Goal: Information Seeking & Learning: Learn about a topic

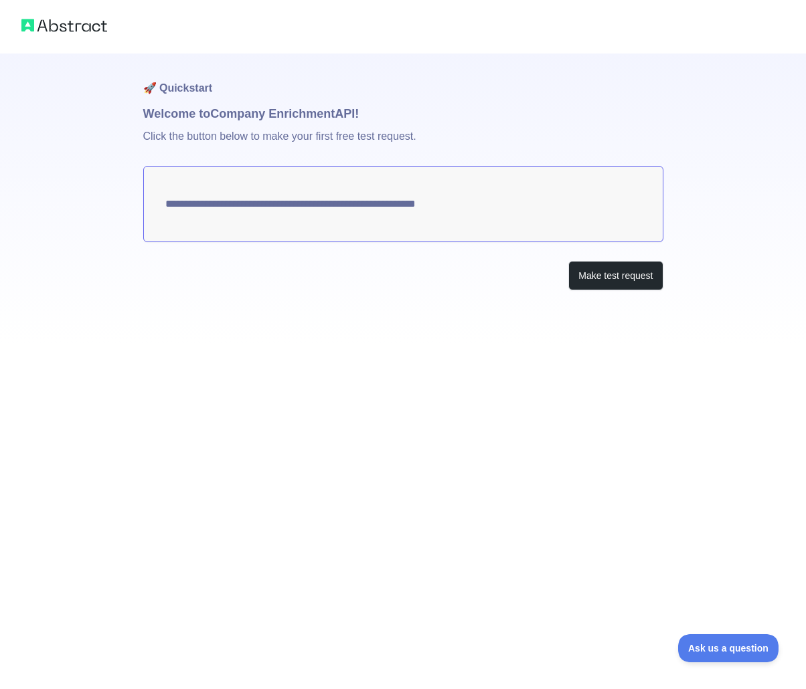
click at [452, 211] on textarea "**********" at bounding box center [403, 204] width 520 height 76
click at [615, 280] on button "Make test request" at bounding box center [615, 276] width 94 height 30
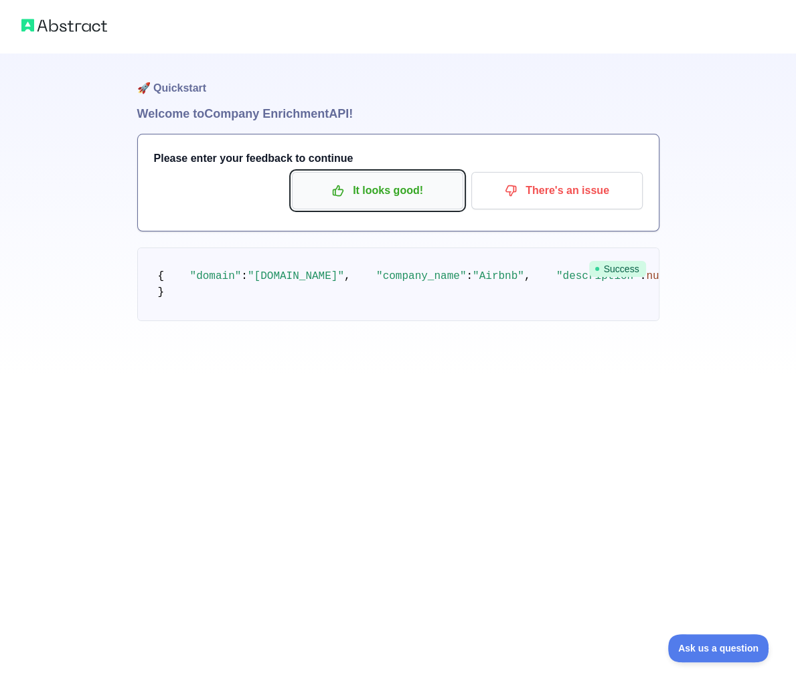
click at [399, 198] on p "It looks good!" at bounding box center [377, 190] width 151 height 23
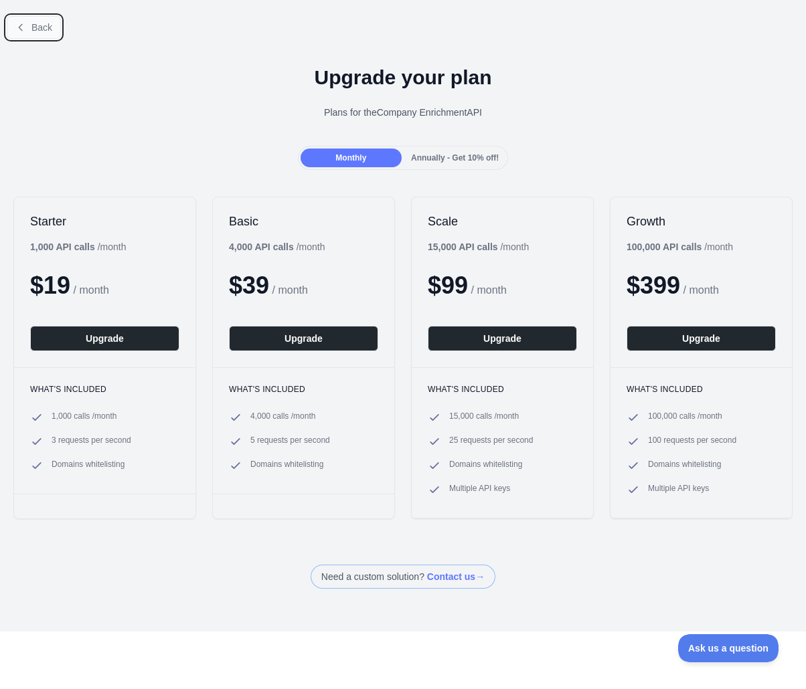
click at [29, 32] on button "Back" at bounding box center [34, 27] width 54 height 23
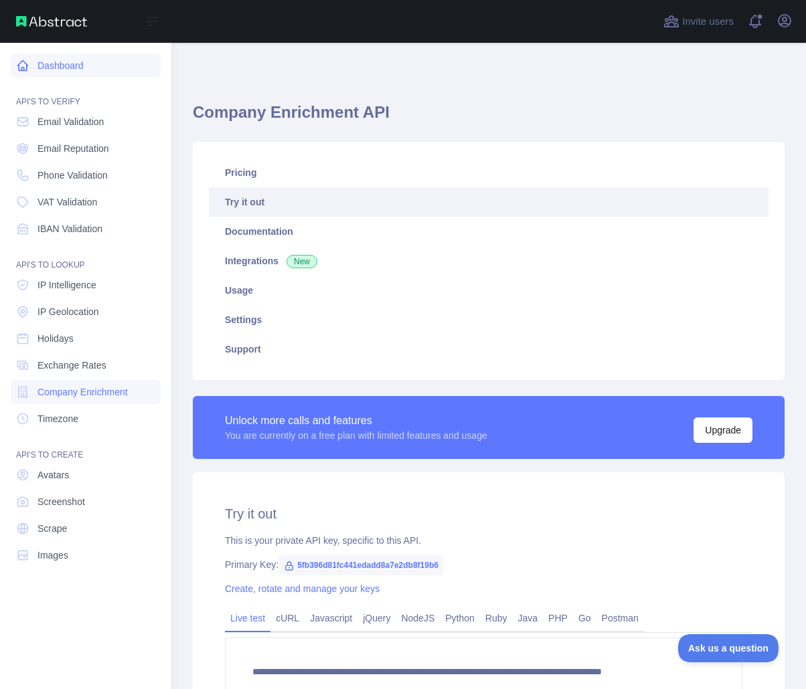
click at [24, 66] on icon at bounding box center [22, 65] width 13 height 13
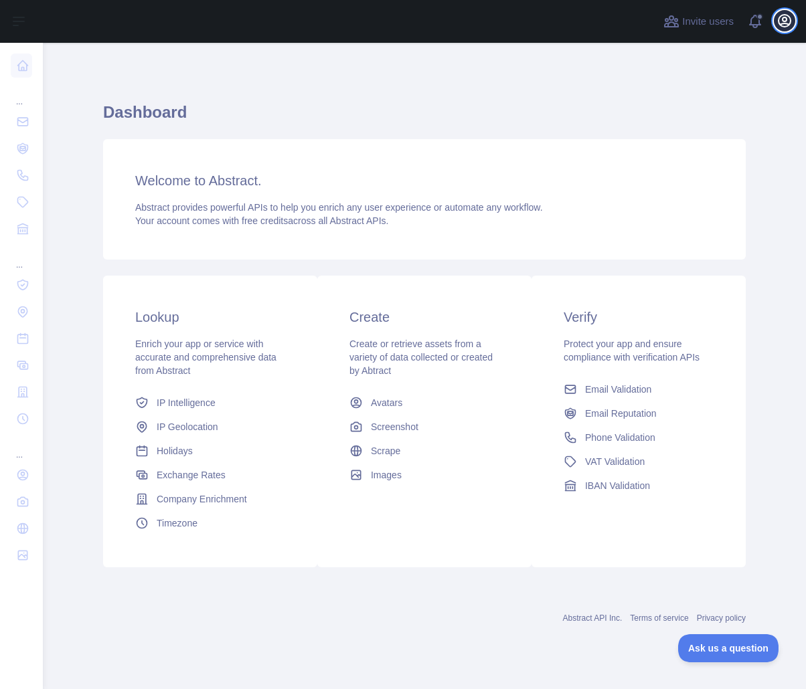
click at [791, 23] on icon "button" at bounding box center [784, 21] width 16 height 16
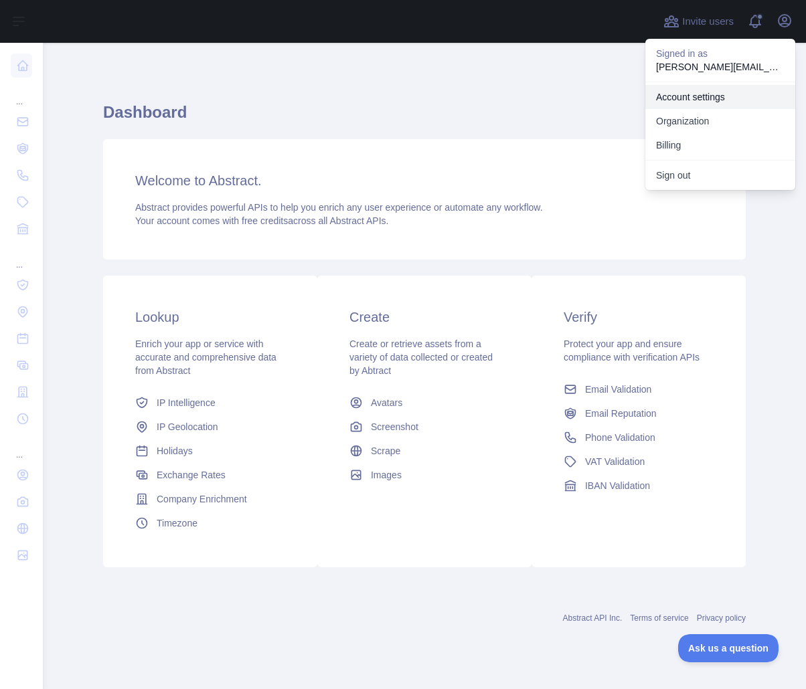
click at [699, 94] on link "Account settings" at bounding box center [720, 97] width 150 height 24
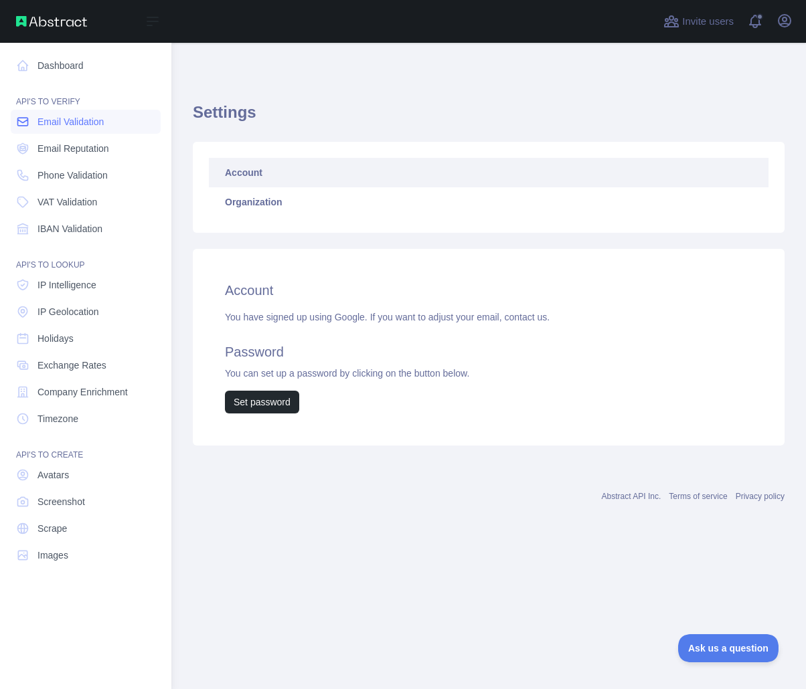
click at [62, 129] on link "Email Validation" at bounding box center [86, 122] width 150 height 24
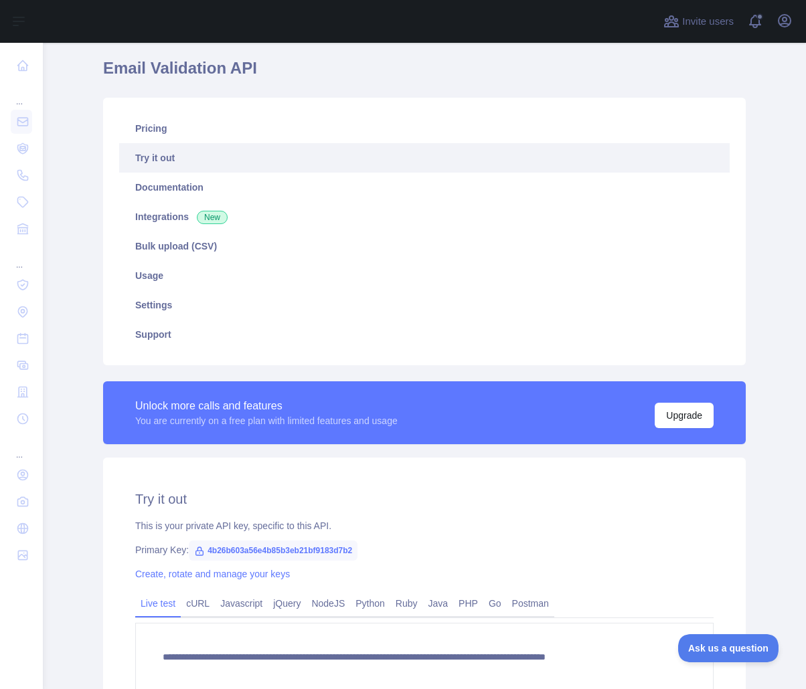
scroll to position [201, 0]
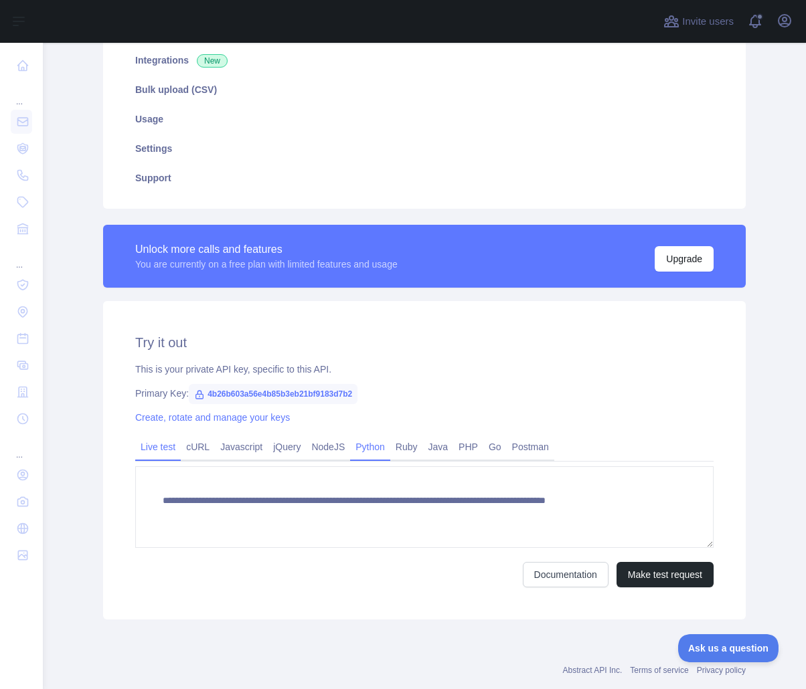
click at [369, 456] on link "Python" at bounding box center [370, 446] width 40 height 21
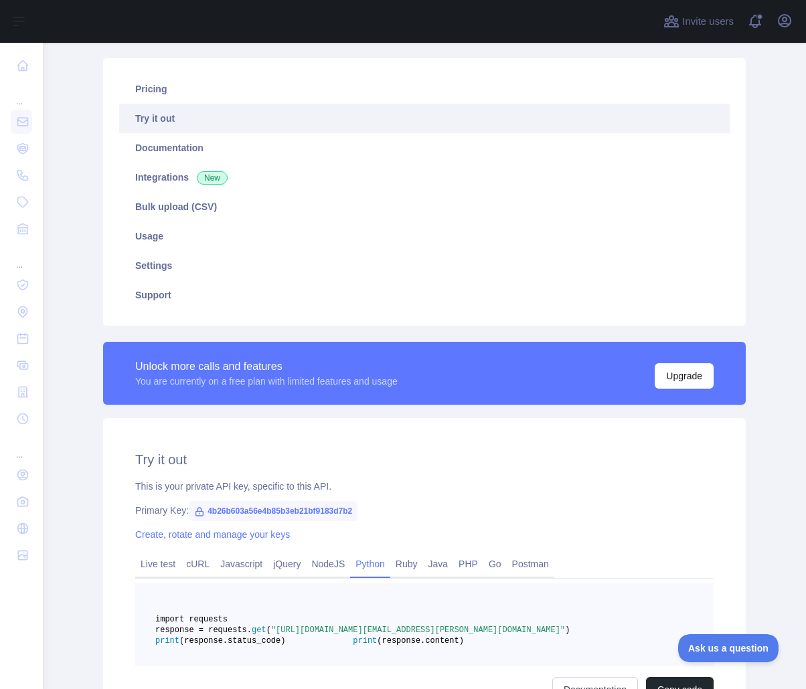
scroll to position [0, 0]
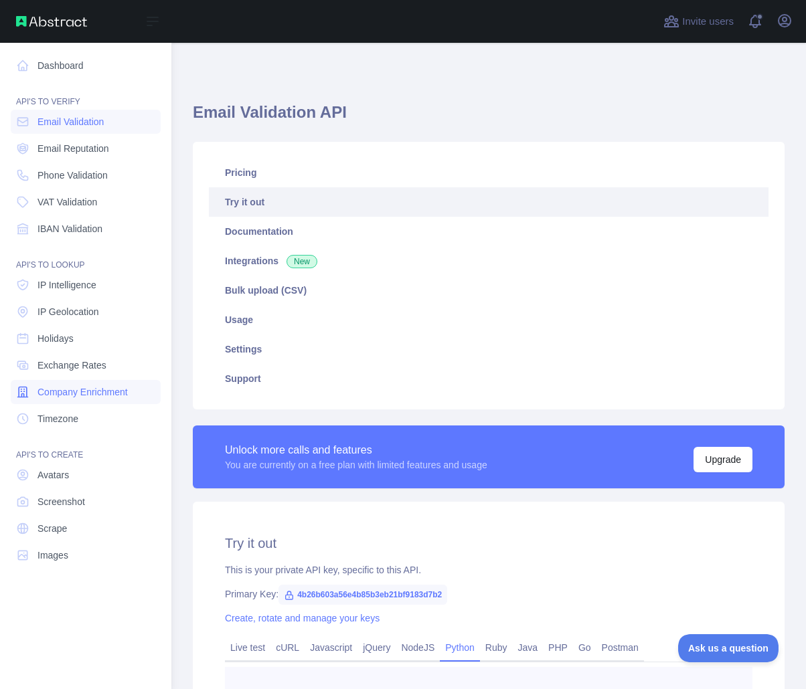
click at [84, 394] on span "Company Enrichment" at bounding box center [82, 391] width 90 height 13
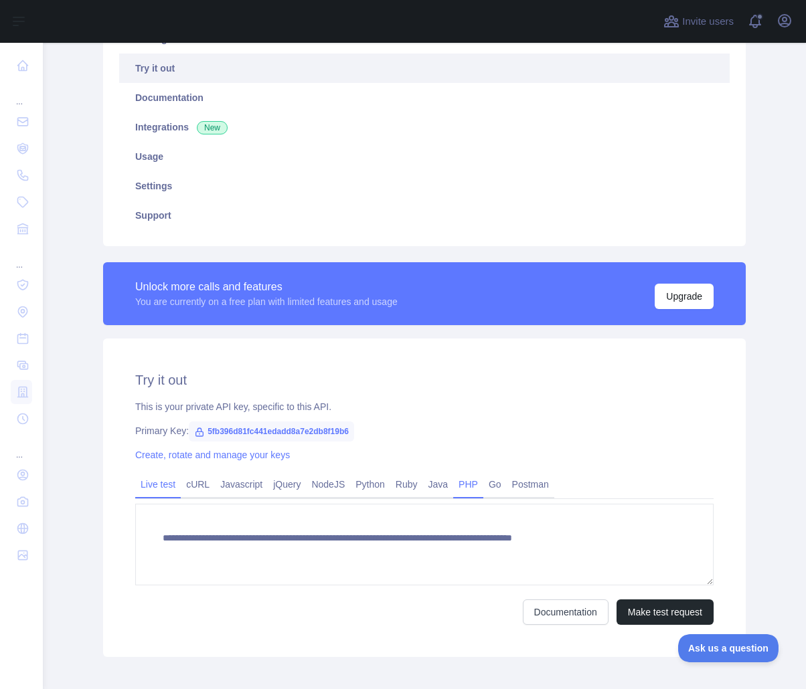
scroll to position [199, 0]
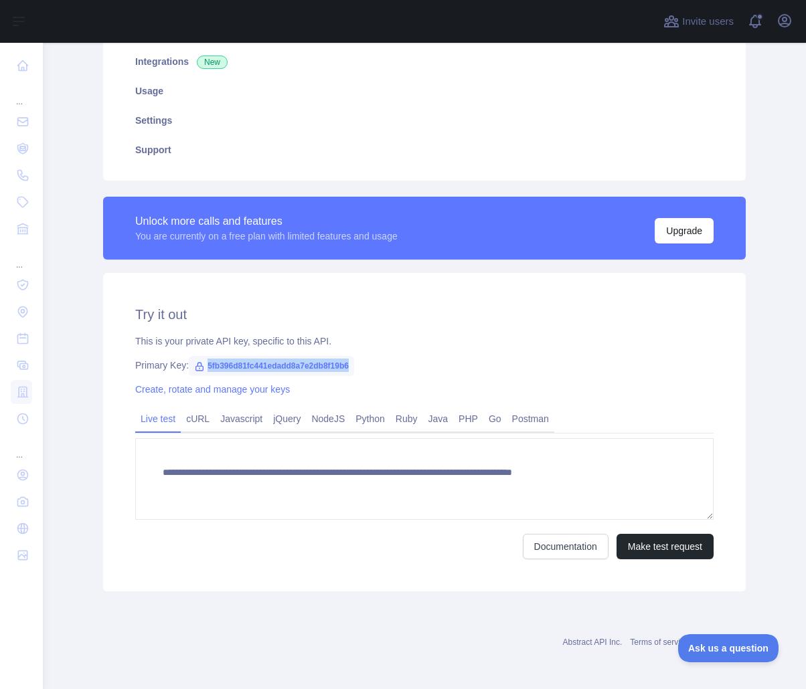
drag, startPoint x: 343, startPoint y: 367, endPoint x: 200, endPoint y: 371, distance: 142.6
click at [200, 371] on span "5fb396d81fc441edadd8a7e2db8f19b6" at bounding box center [271, 366] width 165 height 20
copy span "5fb396d81fc441edadd8a7e2db8f19b6"
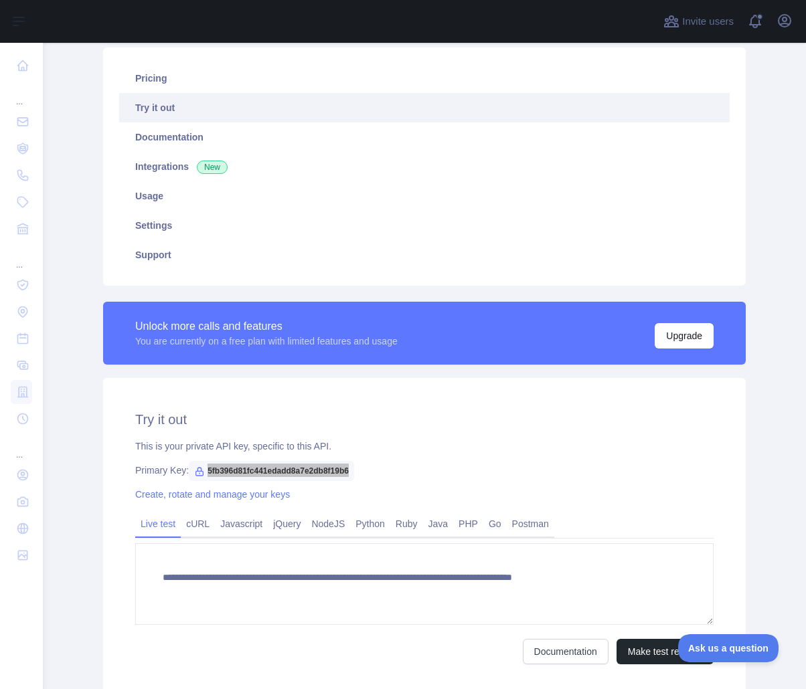
scroll to position [0, 0]
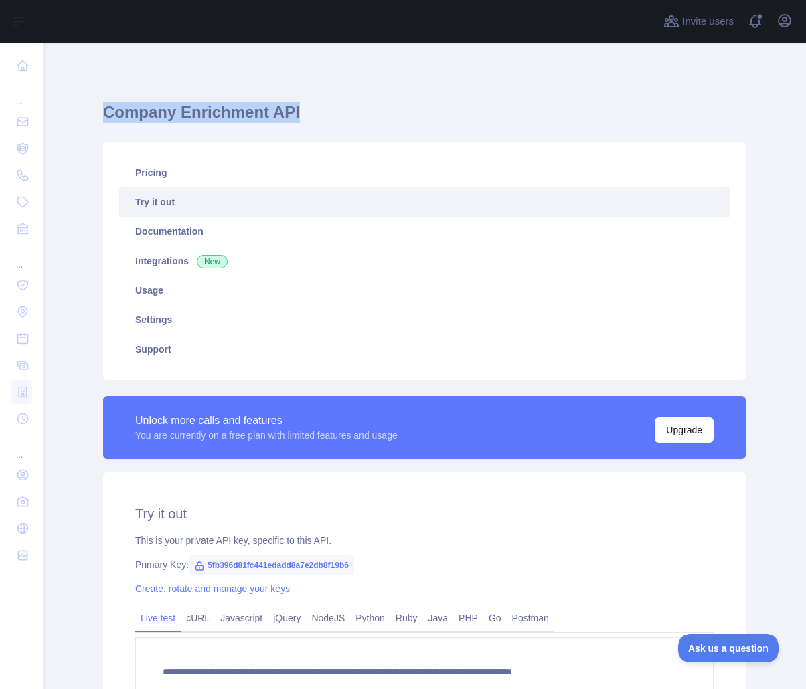
drag, startPoint x: 293, startPoint y: 110, endPoint x: 90, endPoint y: 112, distance: 202.8
click at [90, 112] on div "**********" at bounding box center [424, 466] width 685 height 847
copy h1 "Company Enrichment API"
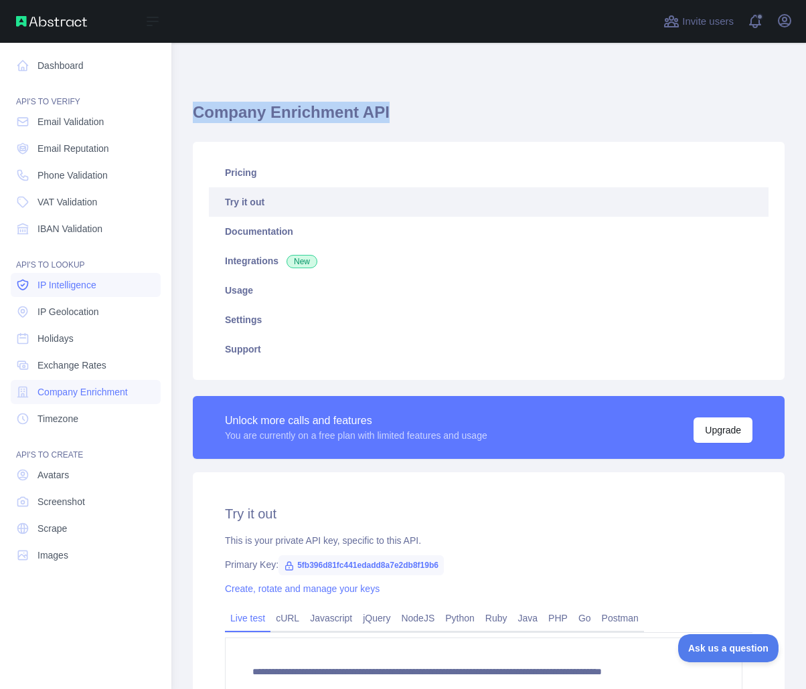
click at [59, 286] on span "IP Intelligence" at bounding box center [66, 284] width 59 height 13
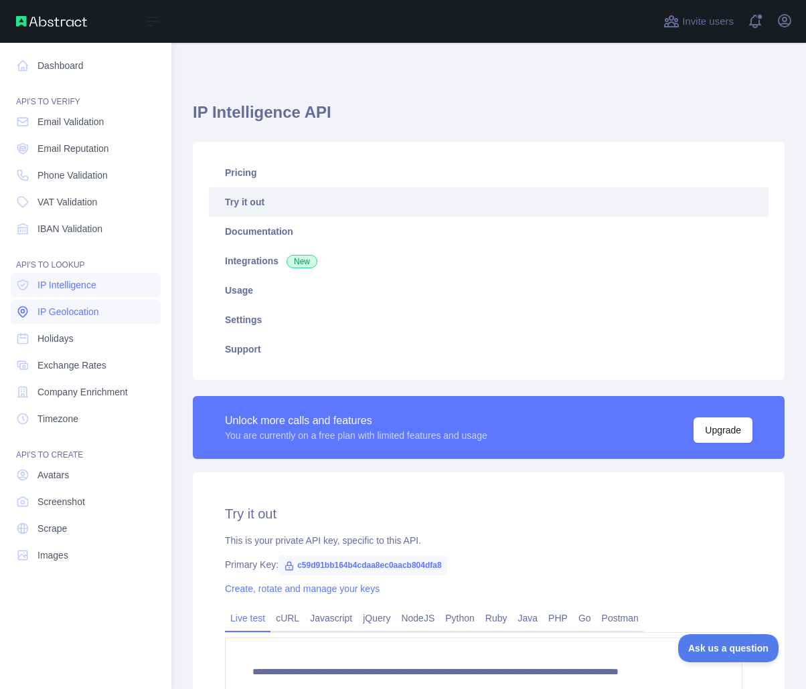
click at [60, 315] on span "IP Geolocation" at bounding box center [68, 311] width 62 height 13
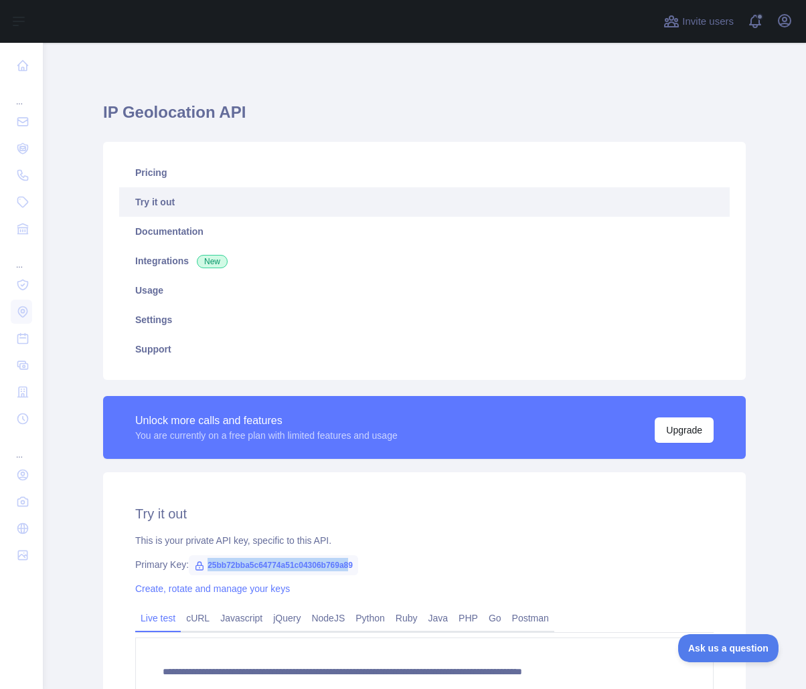
drag, startPoint x: 344, startPoint y: 568, endPoint x: 199, endPoint y: 565, distance: 145.3
click at [199, 565] on span "25bb72bba5c64774a51c04306b769a89" at bounding box center [273, 565] width 169 height 20
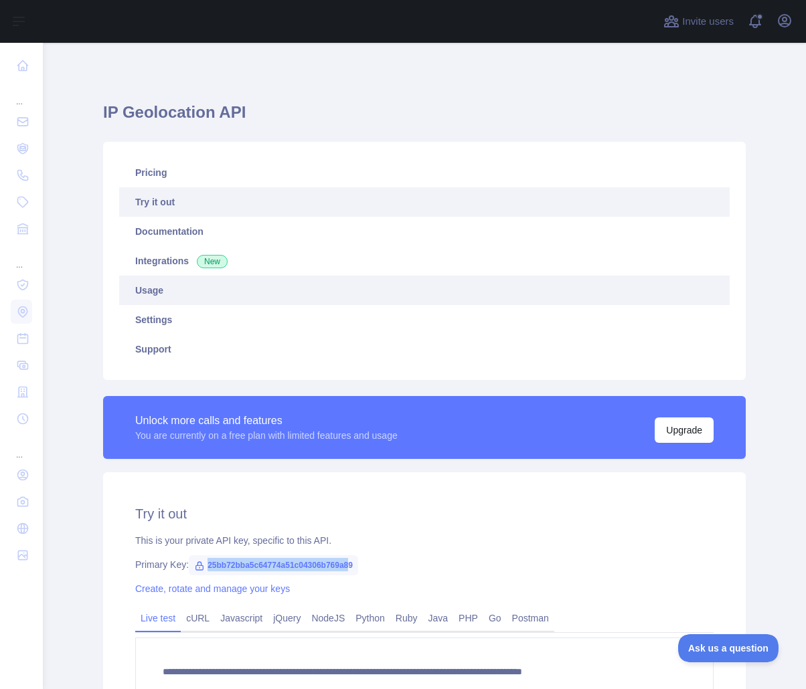
copy span "25bb72bba5c64774a51c04306b769a8"
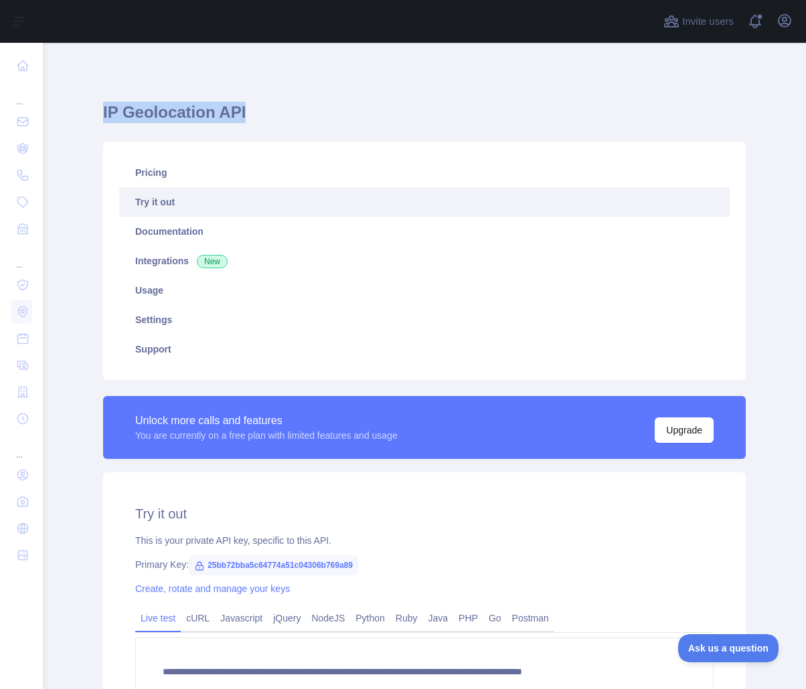
drag, startPoint x: 242, startPoint y: 112, endPoint x: 97, endPoint y: 118, distance: 145.4
click at [97, 118] on div "**********" at bounding box center [424, 466] width 685 height 847
copy h1 "IP Geolocation API"
